Goal: Task Accomplishment & Management: Use online tool/utility

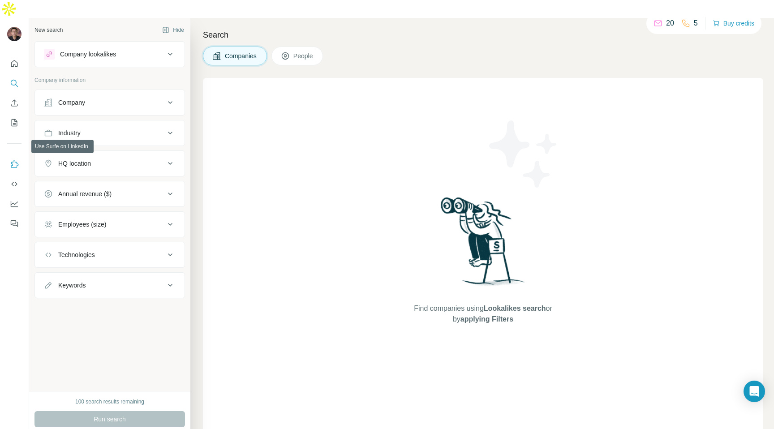
click at [13, 160] on icon "Use Surfe on LinkedIn" at bounding box center [14, 164] width 9 height 9
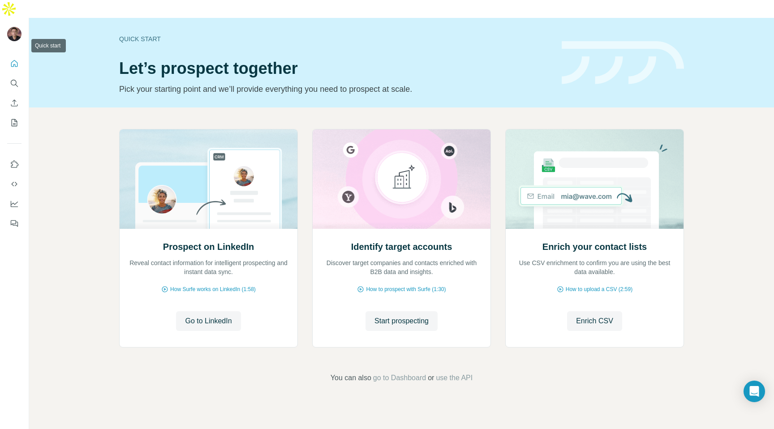
click at [9, 56] on button "Quick start" at bounding box center [14, 64] width 14 height 16
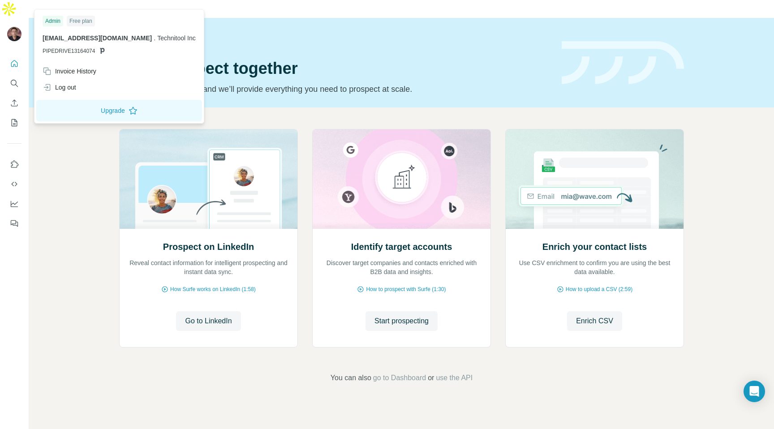
click at [16, 27] on img at bounding box center [14, 34] width 14 height 14
click at [591, 41] on img at bounding box center [623, 62] width 122 height 43
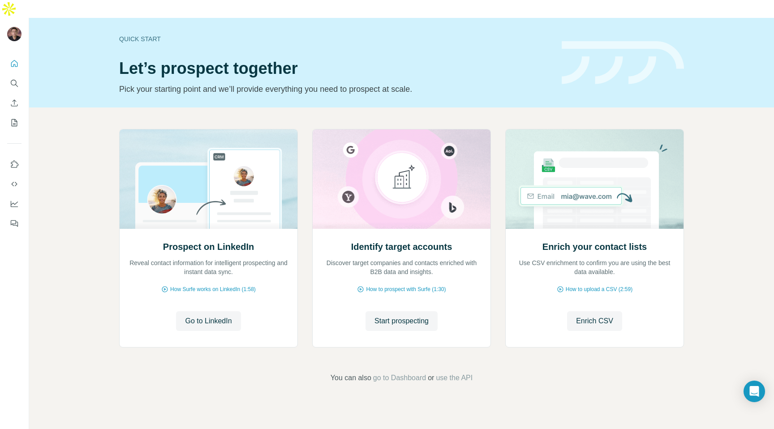
click at [557, 39] on header "Quick start Let’s prospect together Pick your starting point and we’ll provide …" at bounding box center [401, 62] width 565 height 65
click at [15, 60] on icon "Quick start" at bounding box center [14, 63] width 7 height 7
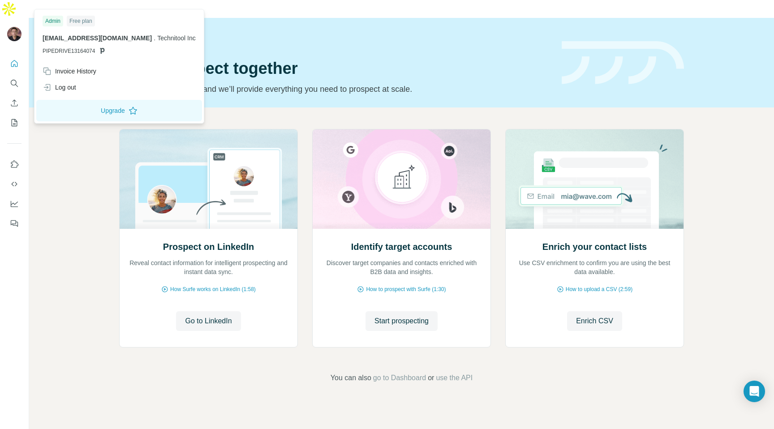
click at [16, 27] on div at bounding box center [16, 36] width 26 height 30
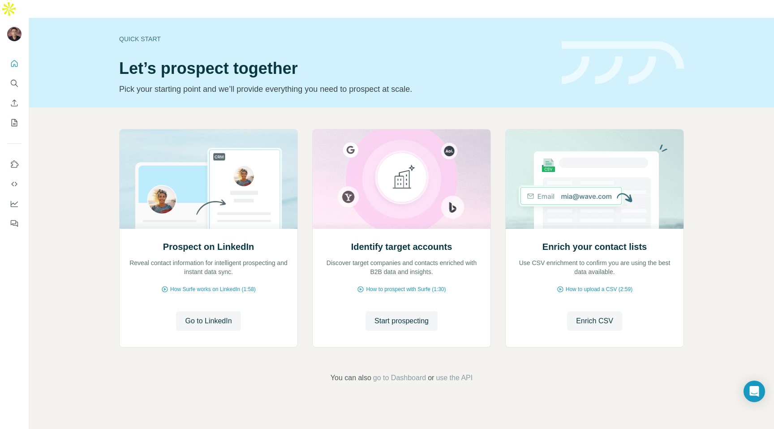
click at [16, 27] on div at bounding box center [16, 36] width 26 height 30
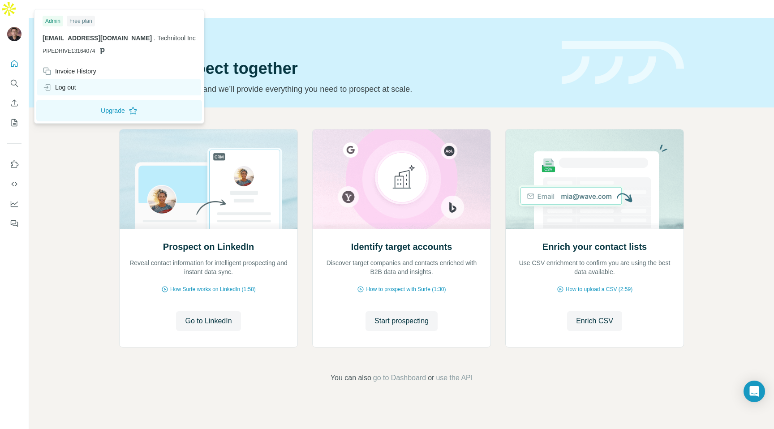
click at [67, 88] on div "Log out" at bounding box center [60, 87] width 34 height 9
click at [77, 69] on div "Invoice History" at bounding box center [70, 71] width 54 height 9
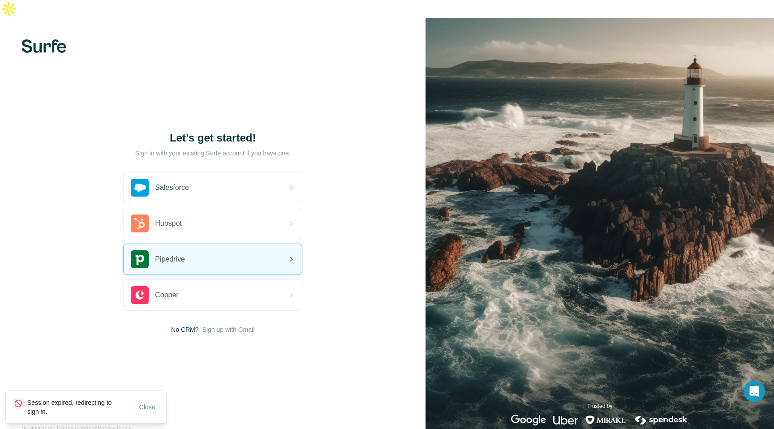
click at [170, 254] on span "Pipedrive" at bounding box center [170, 259] width 30 height 11
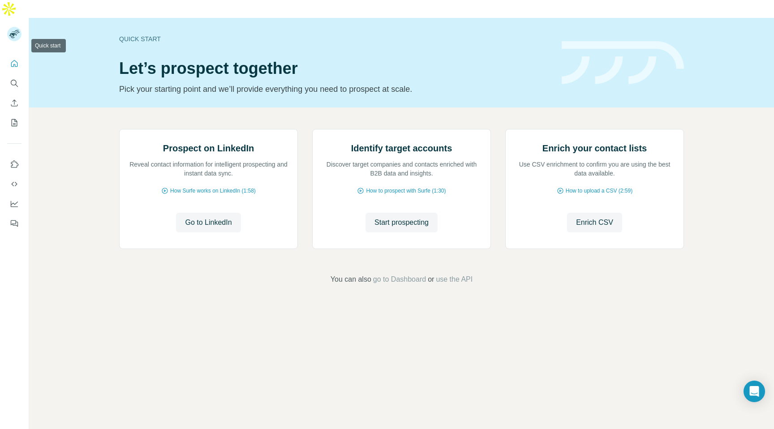
click at [14, 59] on icon "Quick start" at bounding box center [14, 63] width 9 height 9
click at [13, 79] on icon "Search" at bounding box center [14, 83] width 9 height 9
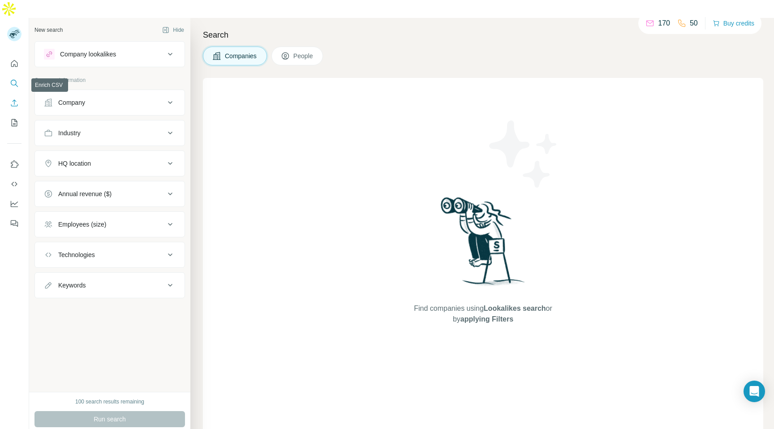
click at [13, 99] on icon "Enrich CSV" at bounding box center [14, 103] width 9 height 9
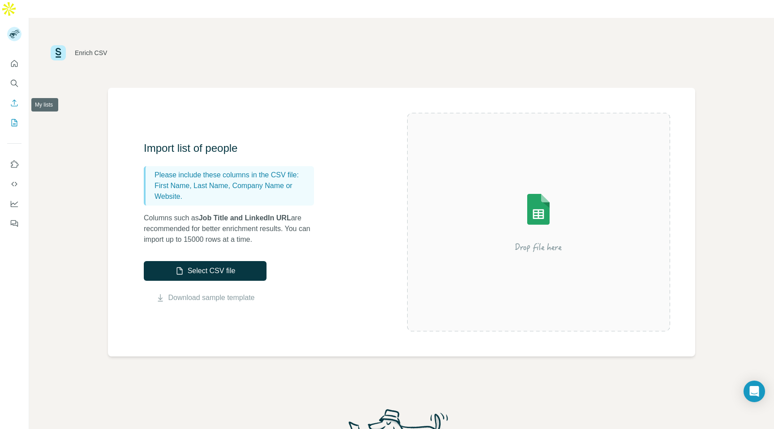
click at [13, 118] on icon "My lists" at bounding box center [14, 122] width 9 height 9
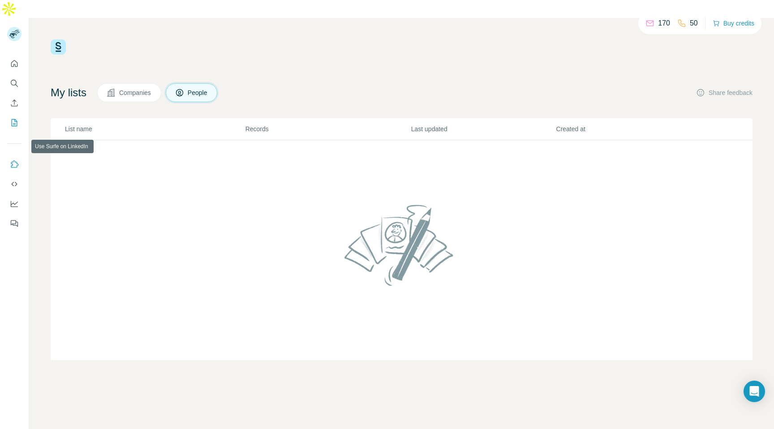
click at [14, 160] on icon "Use Surfe on LinkedIn" at bounding box center [14, 164] width 9 height 9
click at [14, 59] on icon "Quick start" at bounding box center [14, 63] width 9 height 9
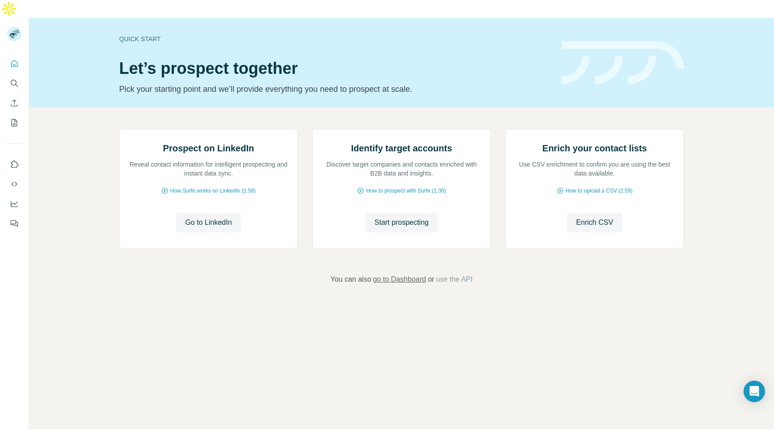
click at [402, 285] on span "go to Dashboard" at bounding box center [399, 279] width 53 height 11
